Goal: Find specific page/section: Find specific page/section

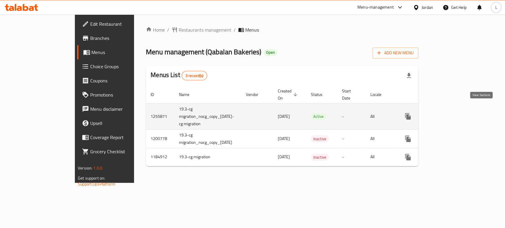
click at [454, 113] on icon "enhanced table" at bounding box center [450, 116] width 7 height 7
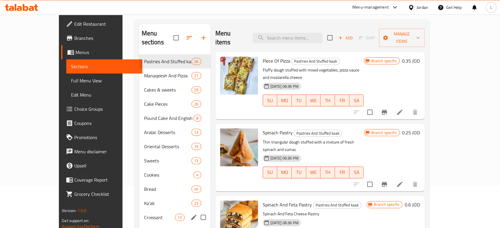
scroll to position [33, 0]
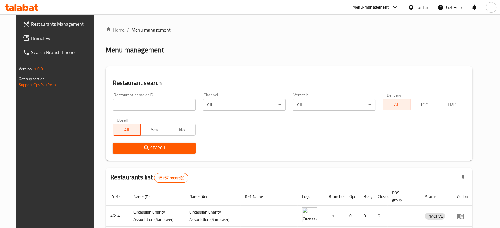
click at [375, 4] on div "Menu-management" at bounding box center [370, 7] width 36 height 7
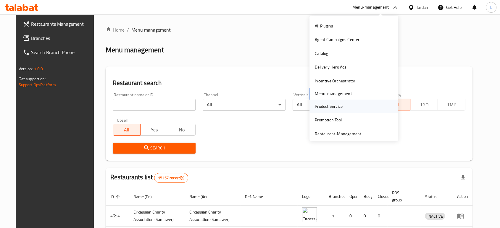
click at [326, 107] on div "Product Service" at bounding box center [328, 106] width 28 height 7
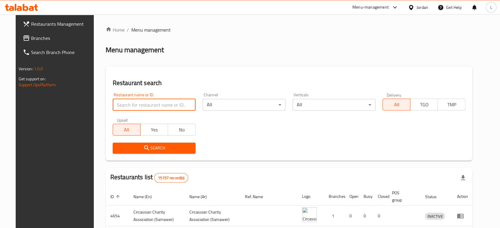
click at [148, 107] on input "search" at bounding box center [154, 105] width 83 height 12
type input "elite"
click button "Search" at bounding box center [154, 148] width 83 height 11
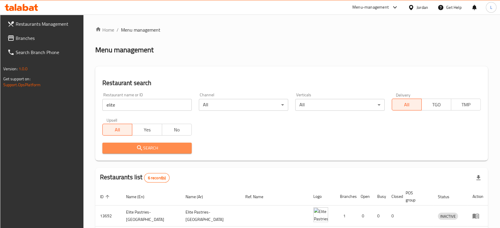
click at [155, 145] on span "Search" at bounding box center [147, 148] width 80 height 7
click at [383, 11] on div "Menu-management" at bounding box center [370, 7] width 36 height 7
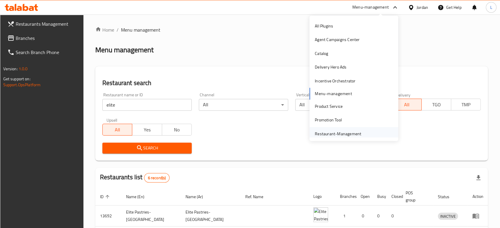
click at [326, 134] on div "Restaurant-Management" at bounding box center [337, 134] width 46 height 7
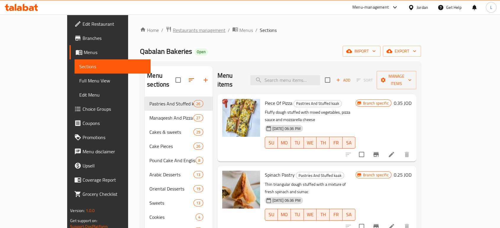
click at [173, 31] on span "Restaurants management" at bounding box center [199, 30] width 53 height 7
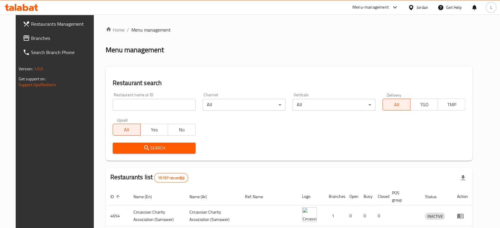
click at [157, 107] on input "search" at bounding box center [154, 105] width 83 height 12
type input "elite"
click at [147, 149] on span "Search" at bounding box center [153, 148] width 73 height 7
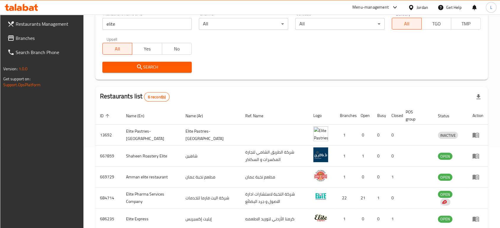
scroll to position [22, 0]
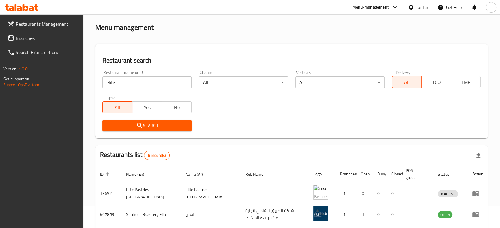
click at [393, 5] on icon at bounding box center [394, 7] width 7 height 7
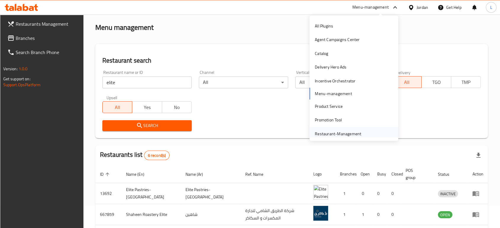
click at [332, 129] on div "Restaurant-Management" at bounding box center [338, 134] width 56 height 14
